Goal: Transaction & Acquisition: Purchase product/service

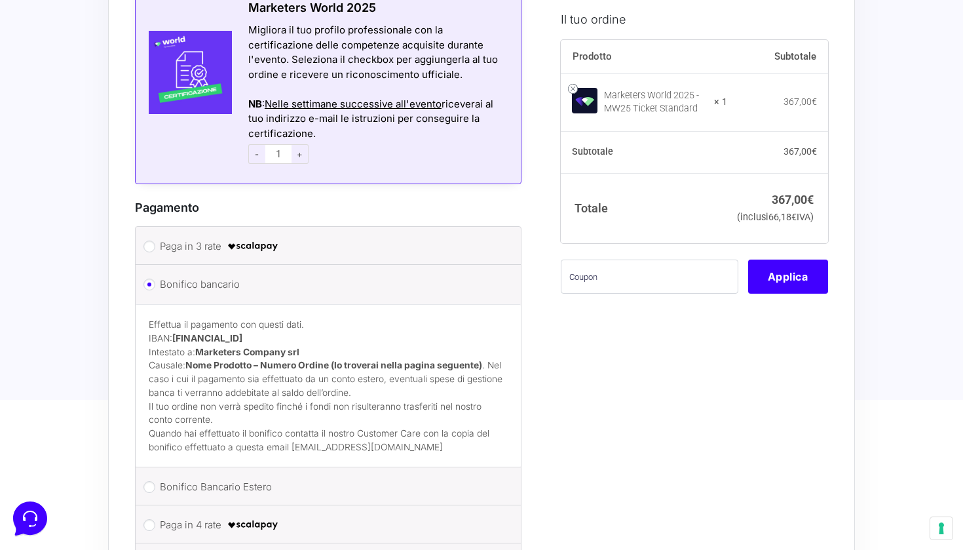
scroll to position [1062, 0]
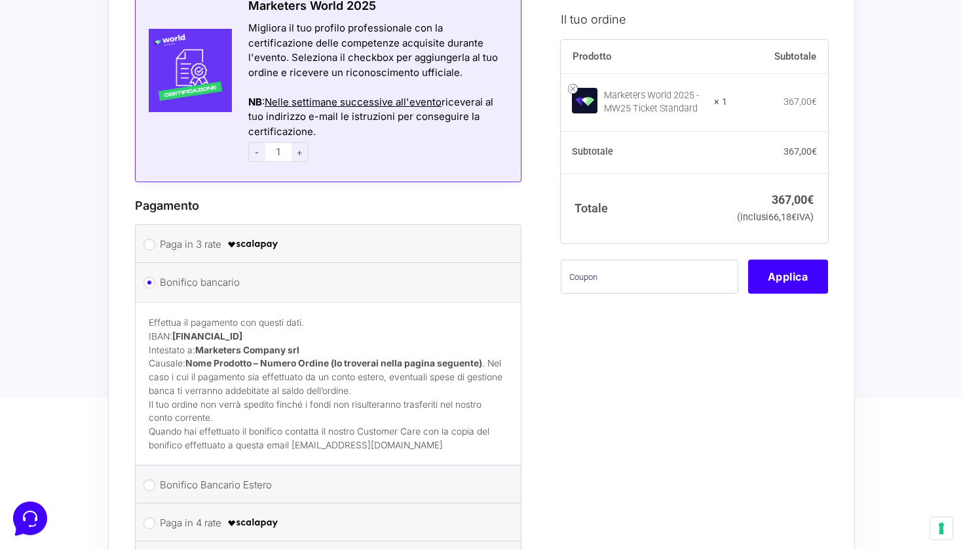
click at [429, 327] on p "Effettua il pagamento con questi dati. IBAN: IT60T0200832650000104617588 Intest…" at bounding box center [328, 356] width 359 height 81
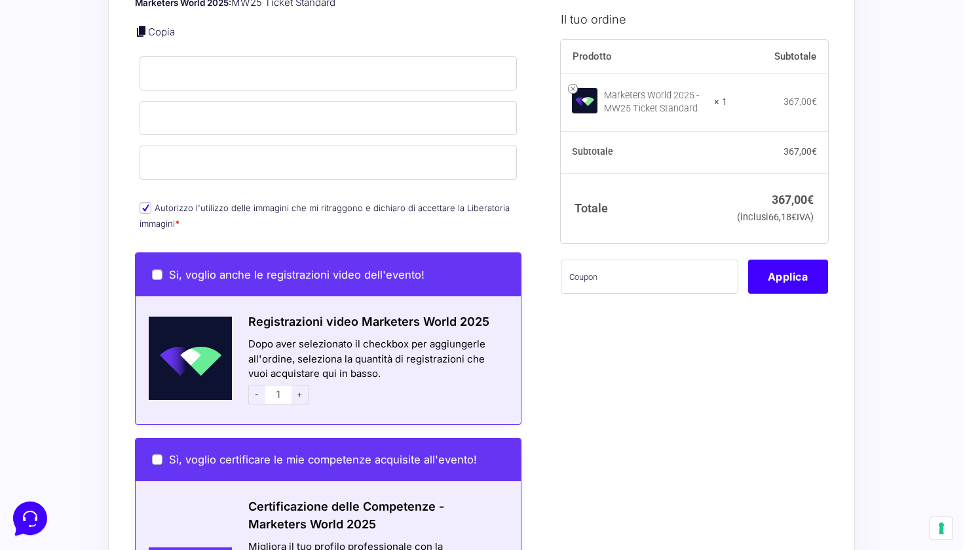
scroll to position [545, 0]
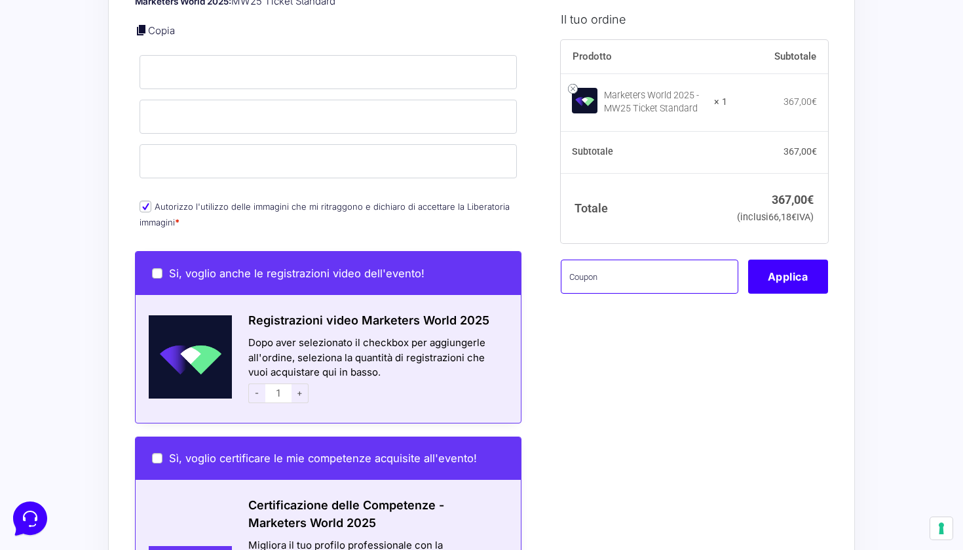
click at [625, 294] on input "text" at bounding box center [650, 277] width 178 height 34
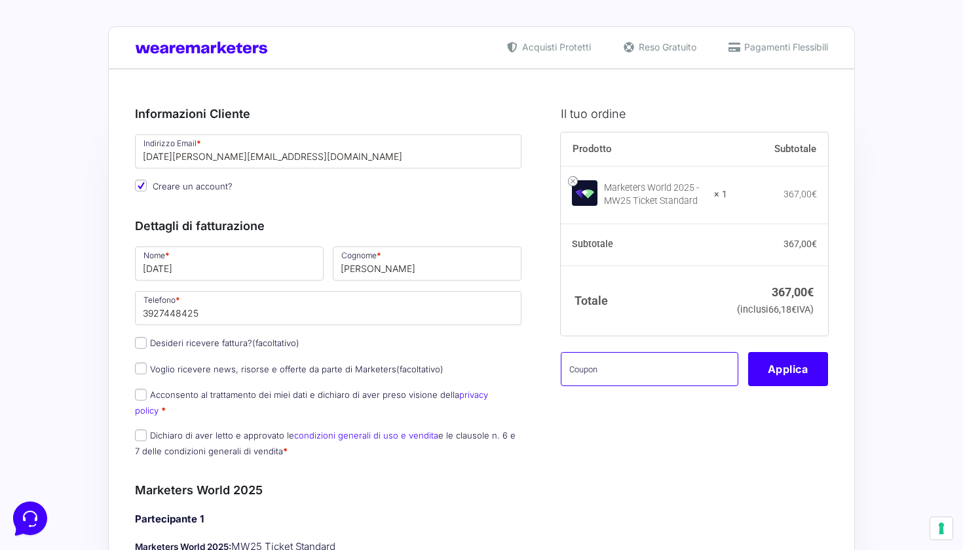
scroll to position [0, 0]
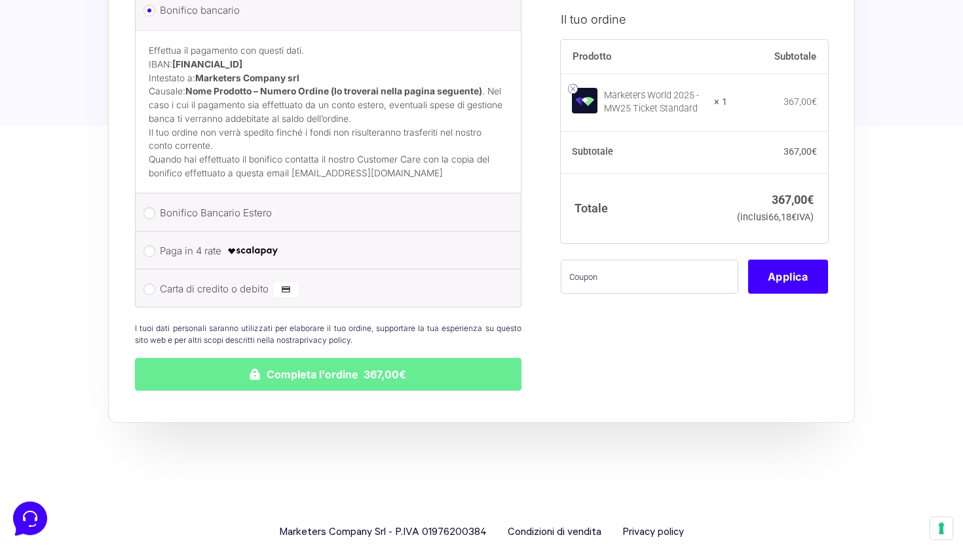
scroll to position [1333, 0]
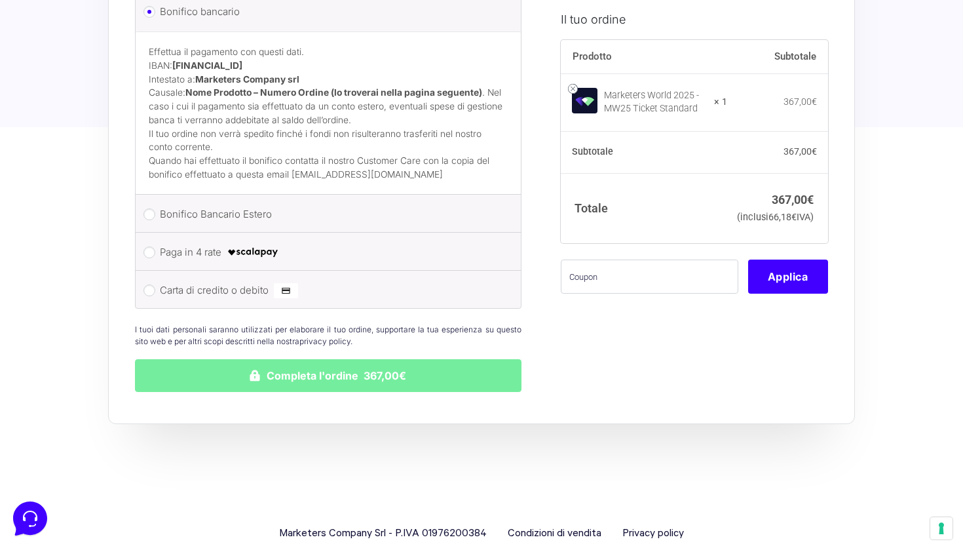
click at [446, 359] on button "Completa l'ordine 367,00€" at bounding box center [328, 375] width 387 height 33
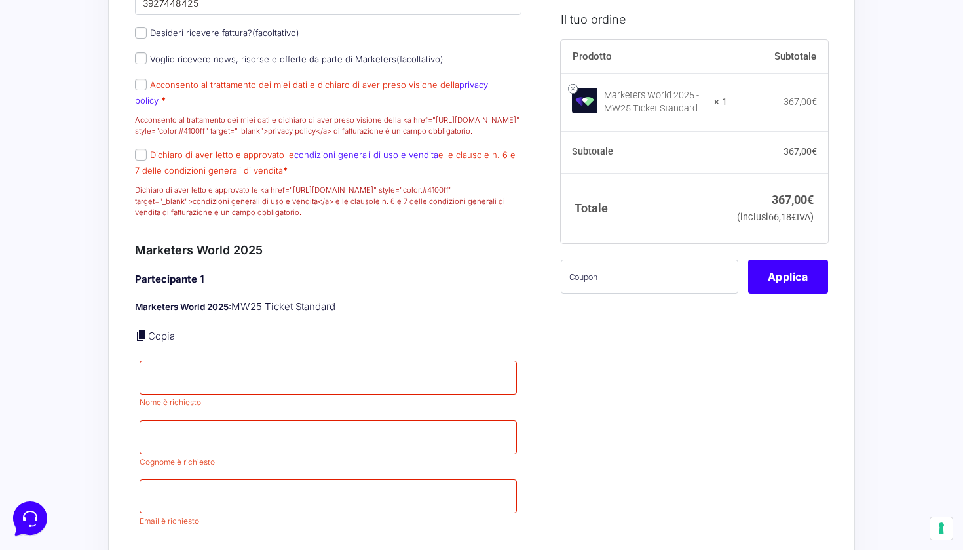
scroll to position [484, 0]
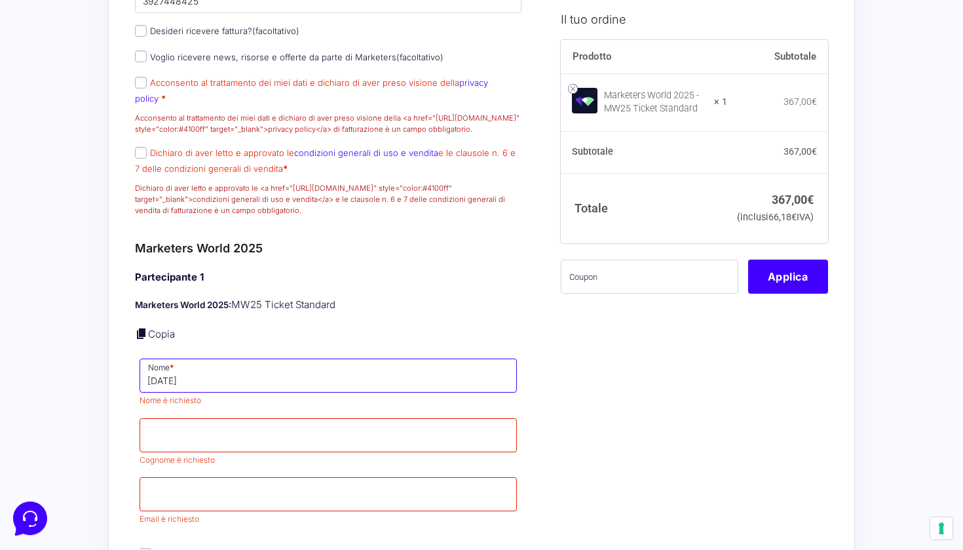
type input "[PERSON_NAME]"
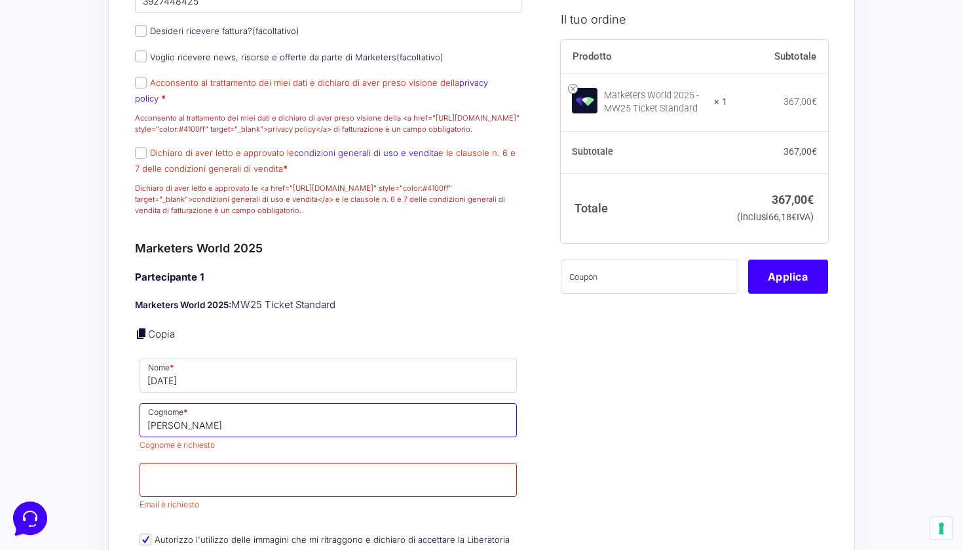
type input "[PERSON_NAME]"
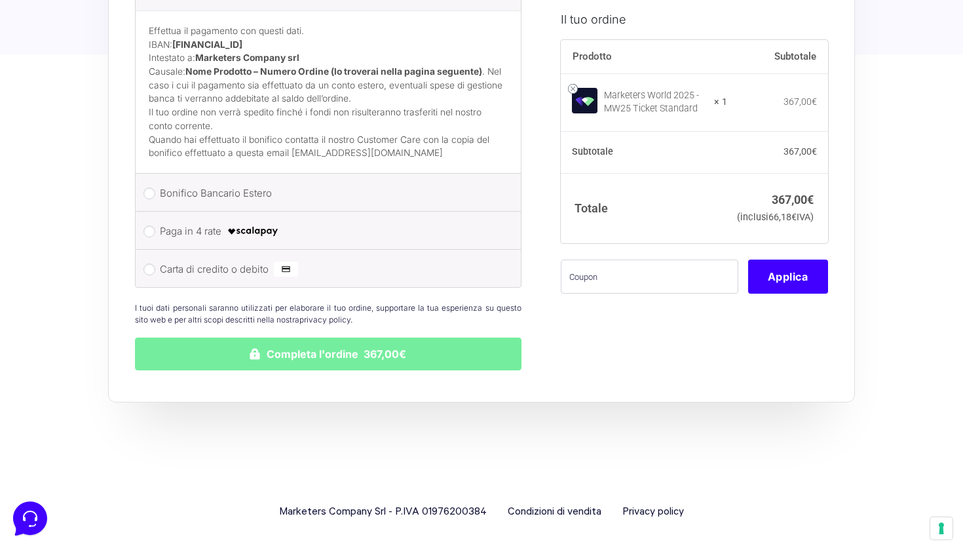
type input "[PERSON_NAME][EMAIL_ADDRESS][PERSON_NAME][DOMAIN_NAME]"
click at [435, 360] on button "Completa l'ordine 367,00€" at bounding box center [328, 354] width 387 height 33
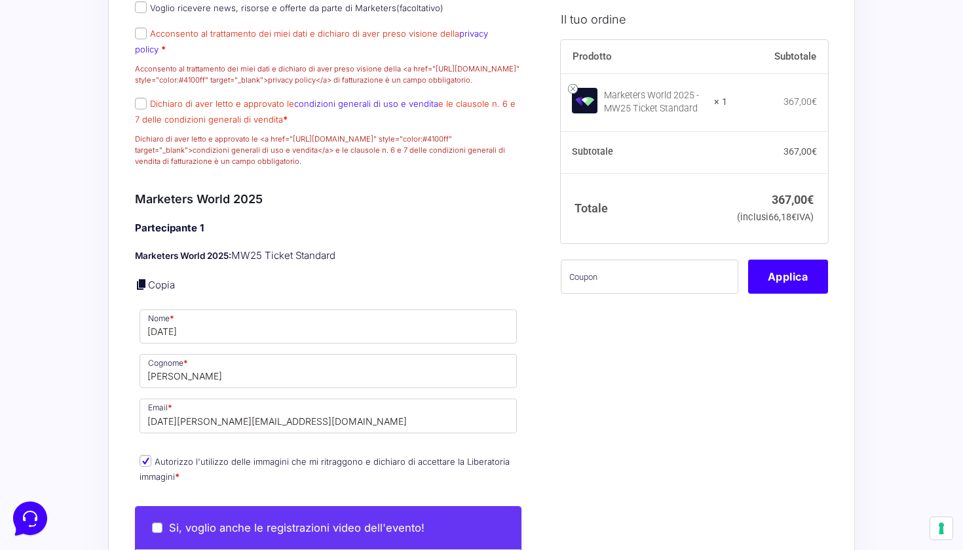
scroll to position [365, 0]
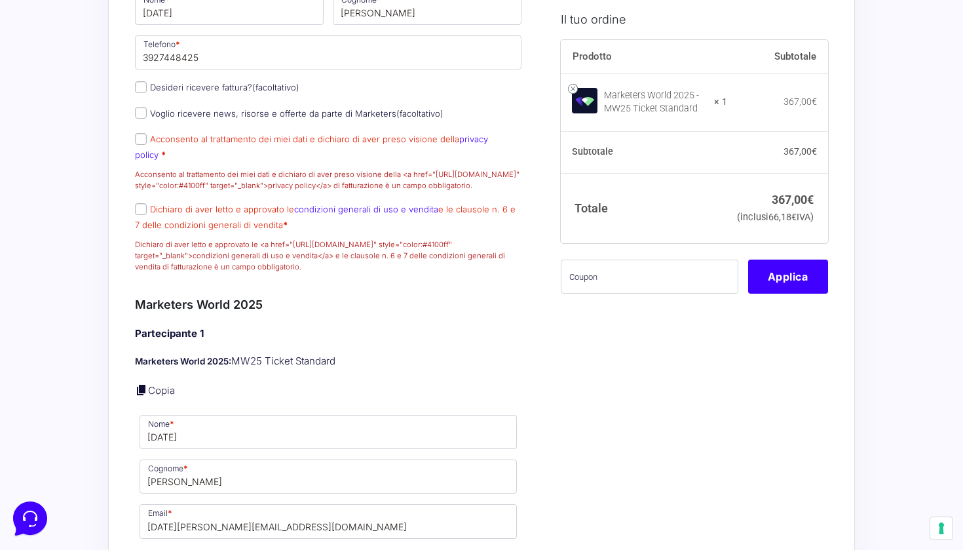
click at [141, 145] on input "Acconsento al trattamento dei miei dati e dichiaro di aver preso visione della …" at bounding box center [141, 139] width 12 height 12
checkbox input "true"
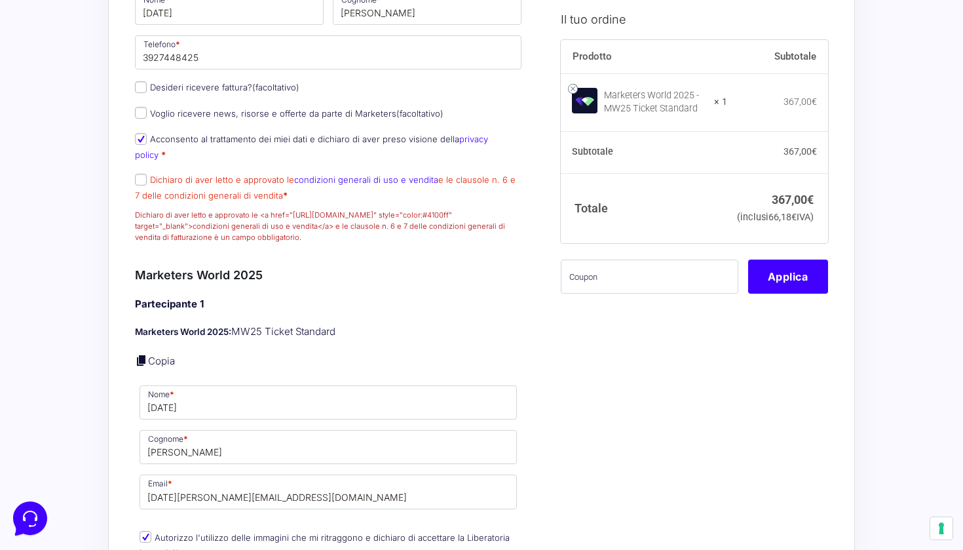
click at [140, 180] on input "Dichiaro di aver letto e approvato le condizioni generali di uso e vendita e le…" at bounding box center [141, 180] width 12 height 12
checkbox input "true"
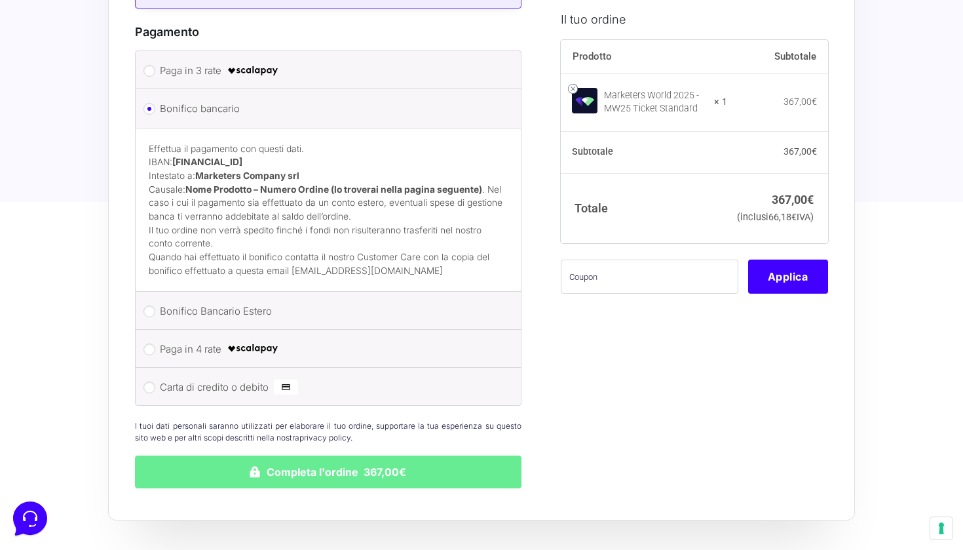
scroll to position [1323, 0]
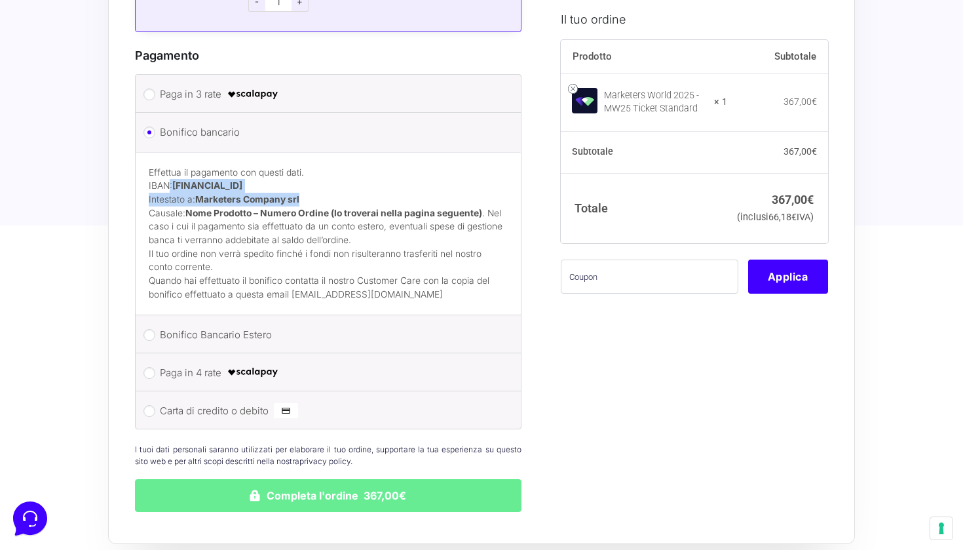
drag, startPoint x: 170, startPoint y: 172, endPoint x: 324, endPoint y: 187, distance: 155.5
click at [324, 187] on p "Effettua il pagamento con questi dati. IBAN: IT60T0200832650000104617588 Intest…" at bounding box center [328, 206] width 359 height 81
click at [325, 188] on p "Effettua il pagamento con questi dati. IBAN: IT60T0200832650000104617588 Intest…" at bounding box center [328, 206] width 359 height 81
drag, startPoint x: 140, startPoint y: 174, endPoint x: 329, endPoint y: 191, distance: 190.1
click at [329, 191] on div "Effettua il pagamento con questi dati. IBAN: [FINANCIAL_ID] Intestato a: Market…" at bounding box center [328, 233] width 385 height 163
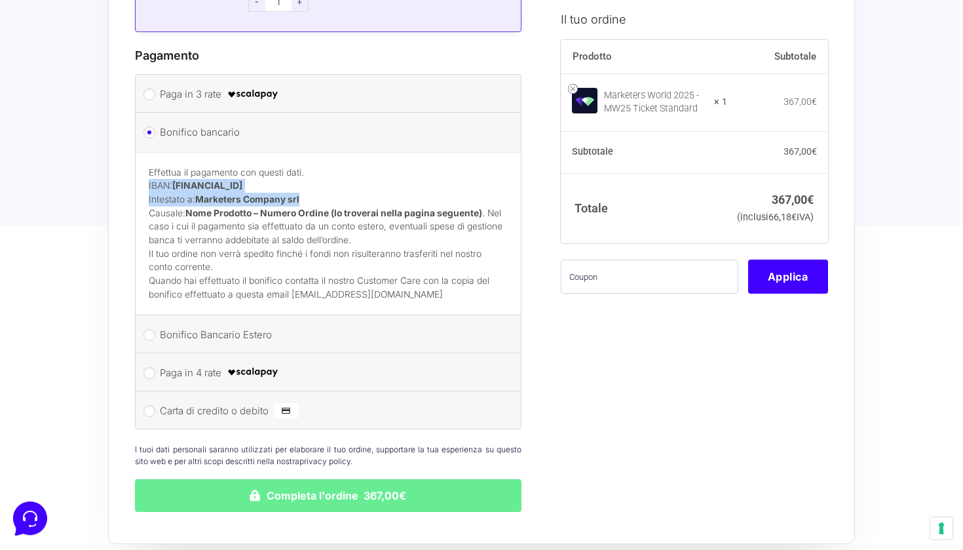
copy p "IBAN: IT60T0200832650000104617588 Intestato a: Marketers Company srl"
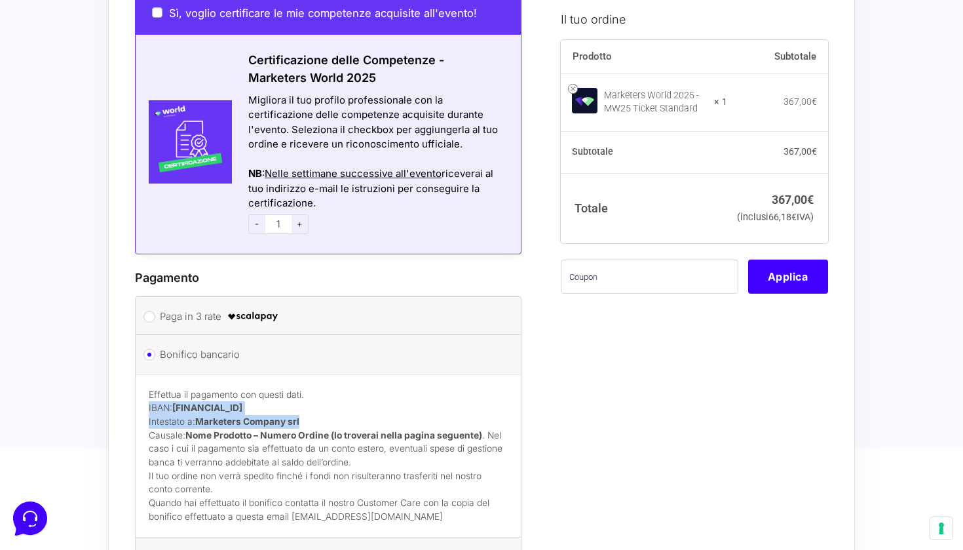
scroll to position [1086, 0]
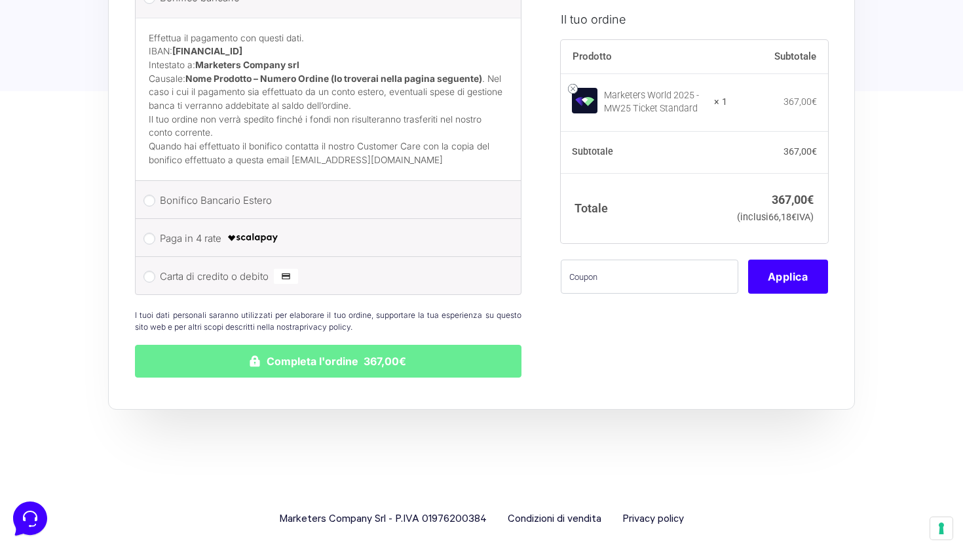
scroll to position [1456, 0]
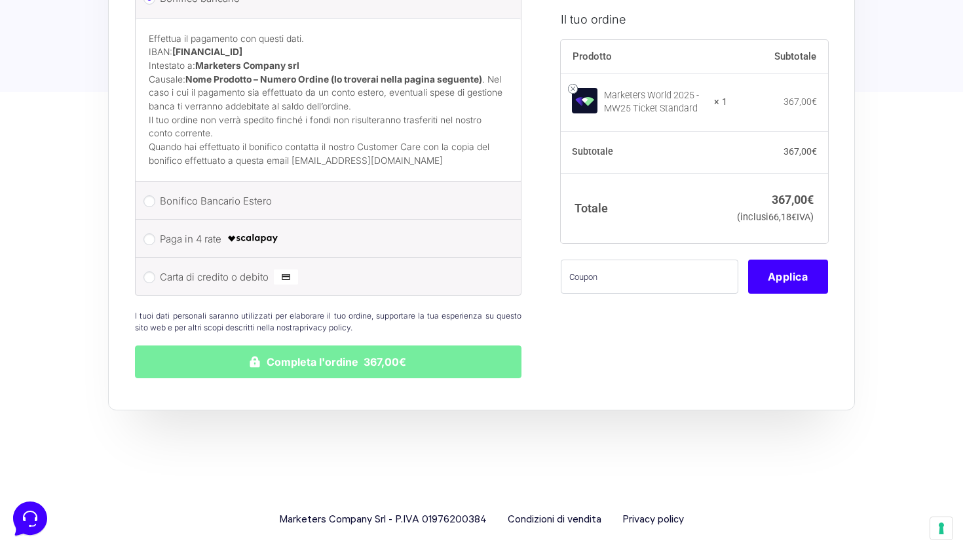
click at [457, 355] on button "Completa l'ordine 367,00€" at bounding box center [328, 361] width 387 height 33
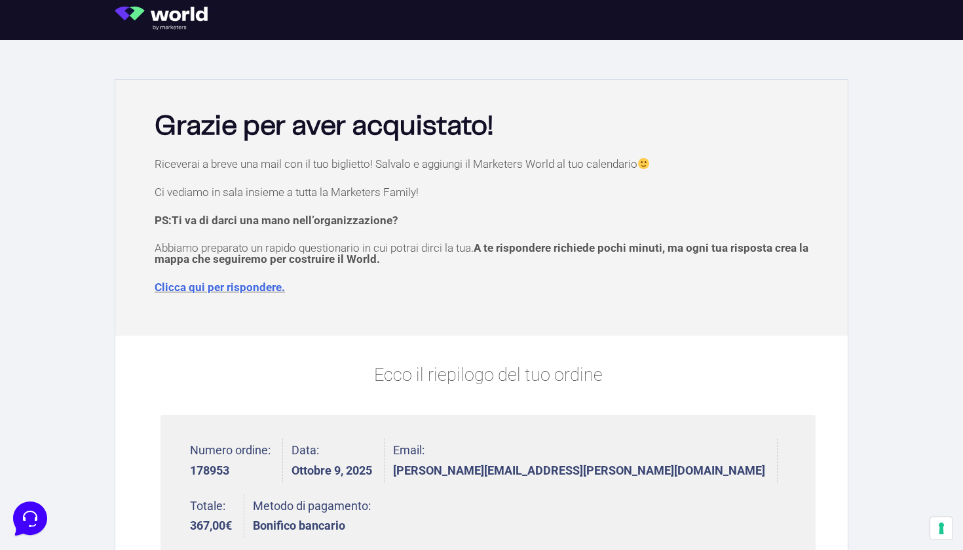
click at [214, 287] on link "Clicca qui per rispondere." at bounding box center [220, 287] width 130 height 13
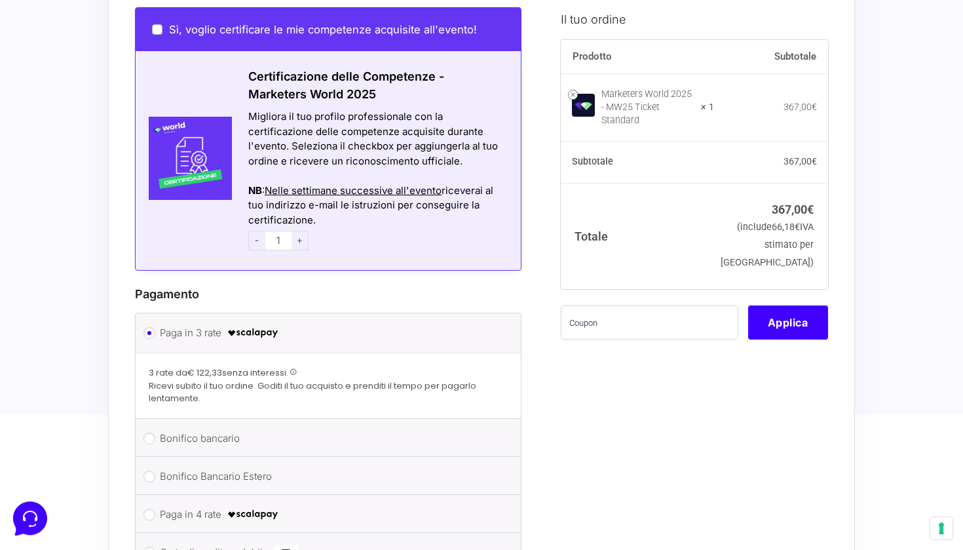
scroll to position [972, 0]
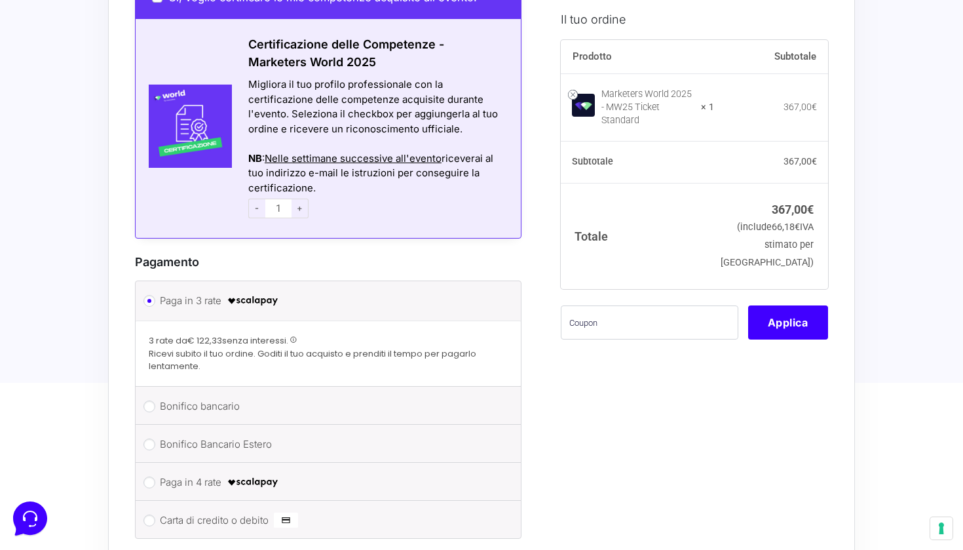
click at [190, 397] on label "Bonifico bancario" at bounding box center [326, 407] width 332 height 20
click at [155, 400] on input "Bonifico bancario" at bounding box center [150, 406] width 12 height 12
radio input "true"
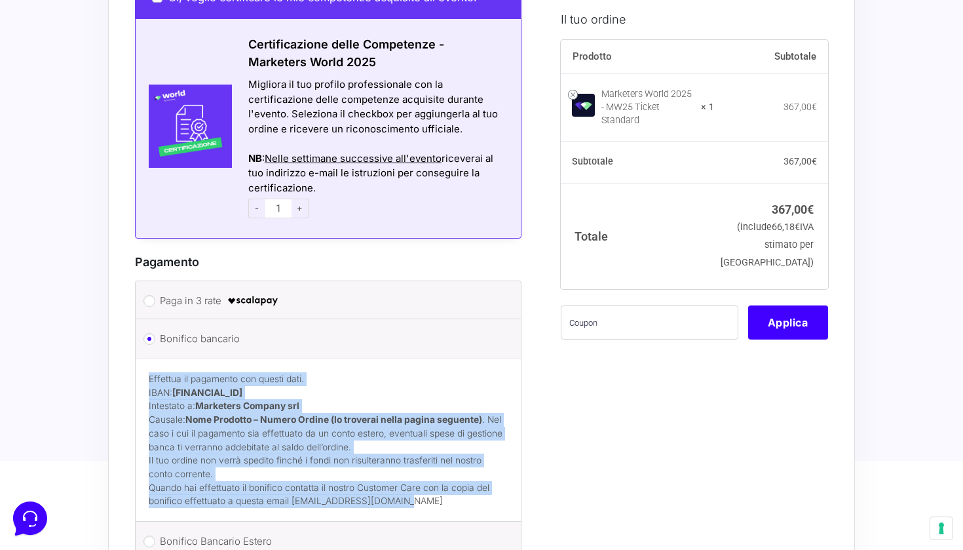
drag, startPoint x: 151, startPoint y: 343, endPoint x: 421, endPoint y: 477, distance: 302.2
click at [421, 477] on div "Effettua il pagamento con questi dati. IBAN: [FINANCIAL_ID] Intestato a: Market…" at bounding box center [328, 440] width 385 height 163
copy div "Effettua il pagamento con questi dati. IBAN: [FINANCIAL_ID] Intestato a: Market…"
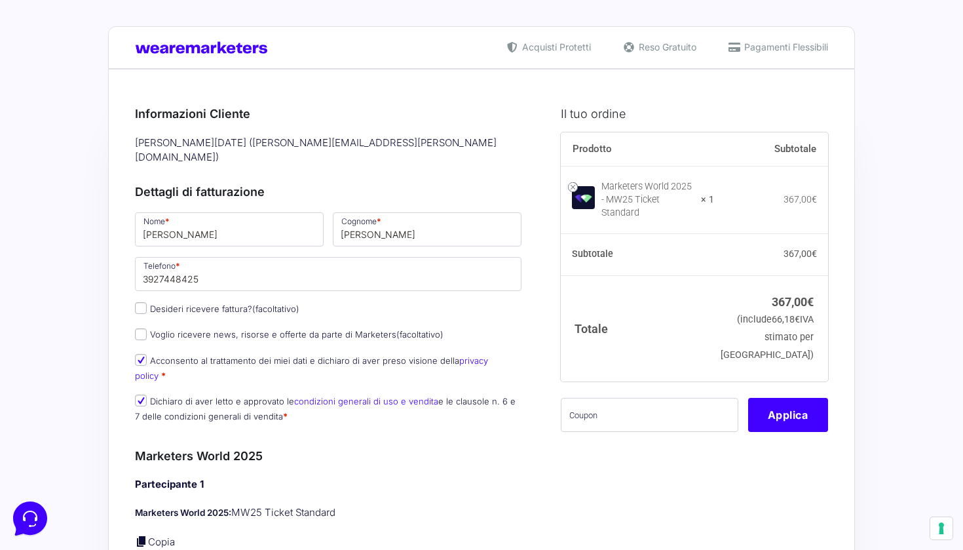
scroll to position [0, 0]
drag, startPoint x: 608, startPoint y: 189, endPoint x: 716, endPoint y: 205, distance: 109.9
click at [693, 205] on div "Marketers World 2025 - MW25 Ticket Standard" at bounding box center [648, 199] width 92 height 39
copy div "Marketers World 2025 - MW25 Ticket Standard"
